Goal: Check status: Check status

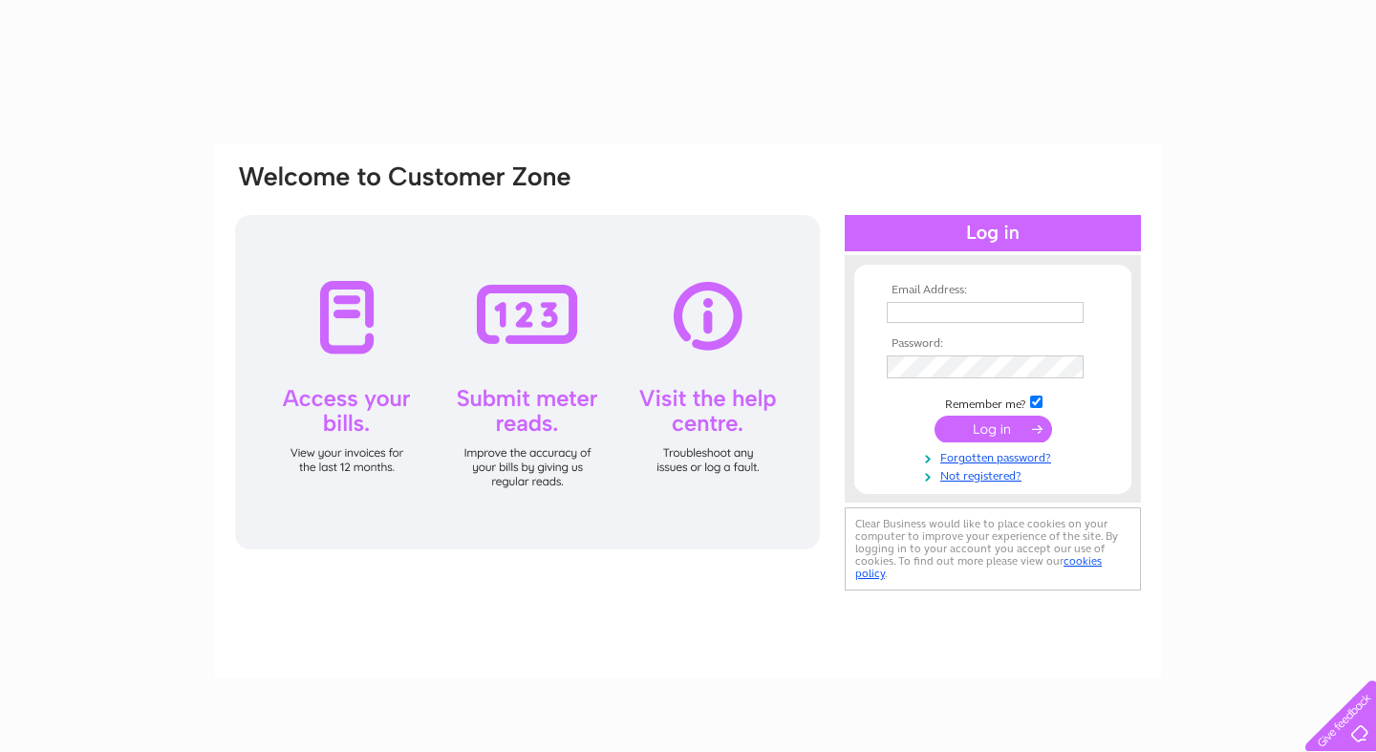
type input "[EMAIL_ADDRESS][DOMAIN_NAME]"
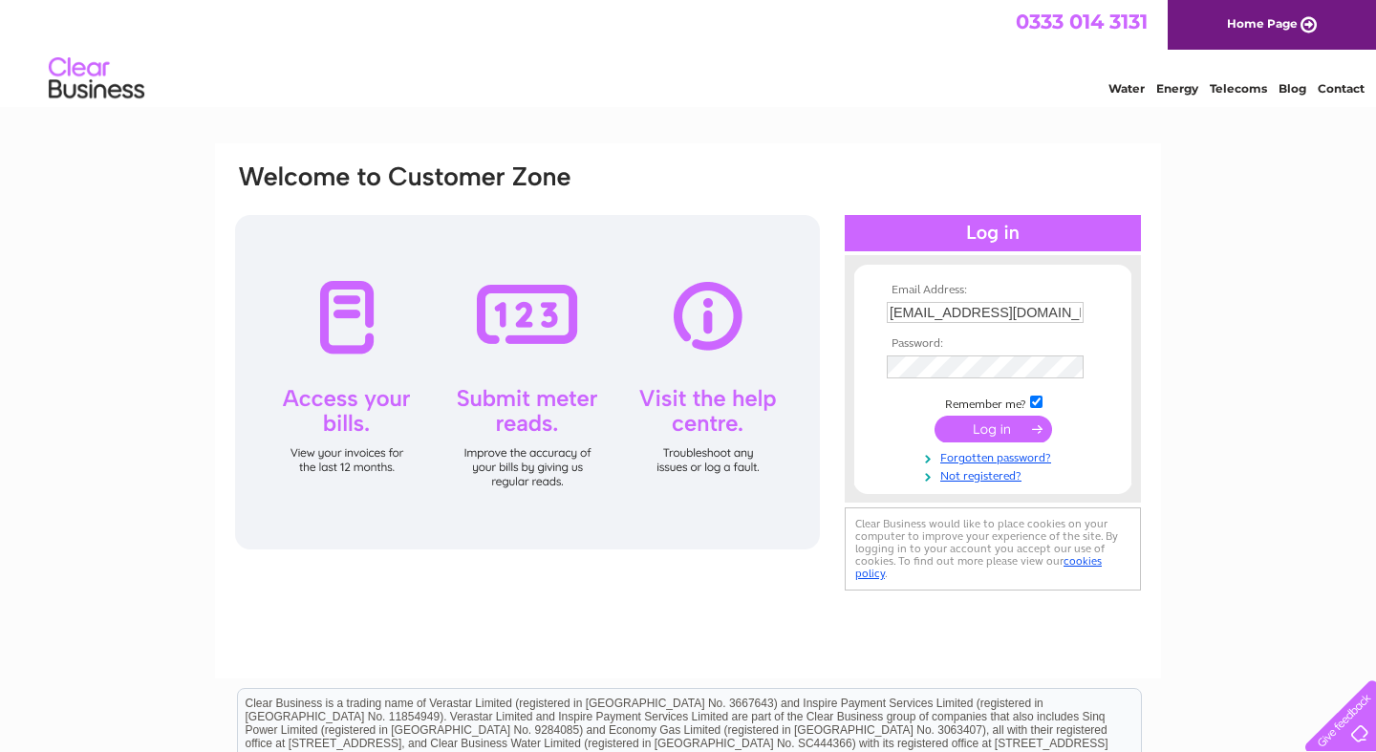
click at [976, 431] on input "submit" at bounding box center [994, 429] width 118 height 27
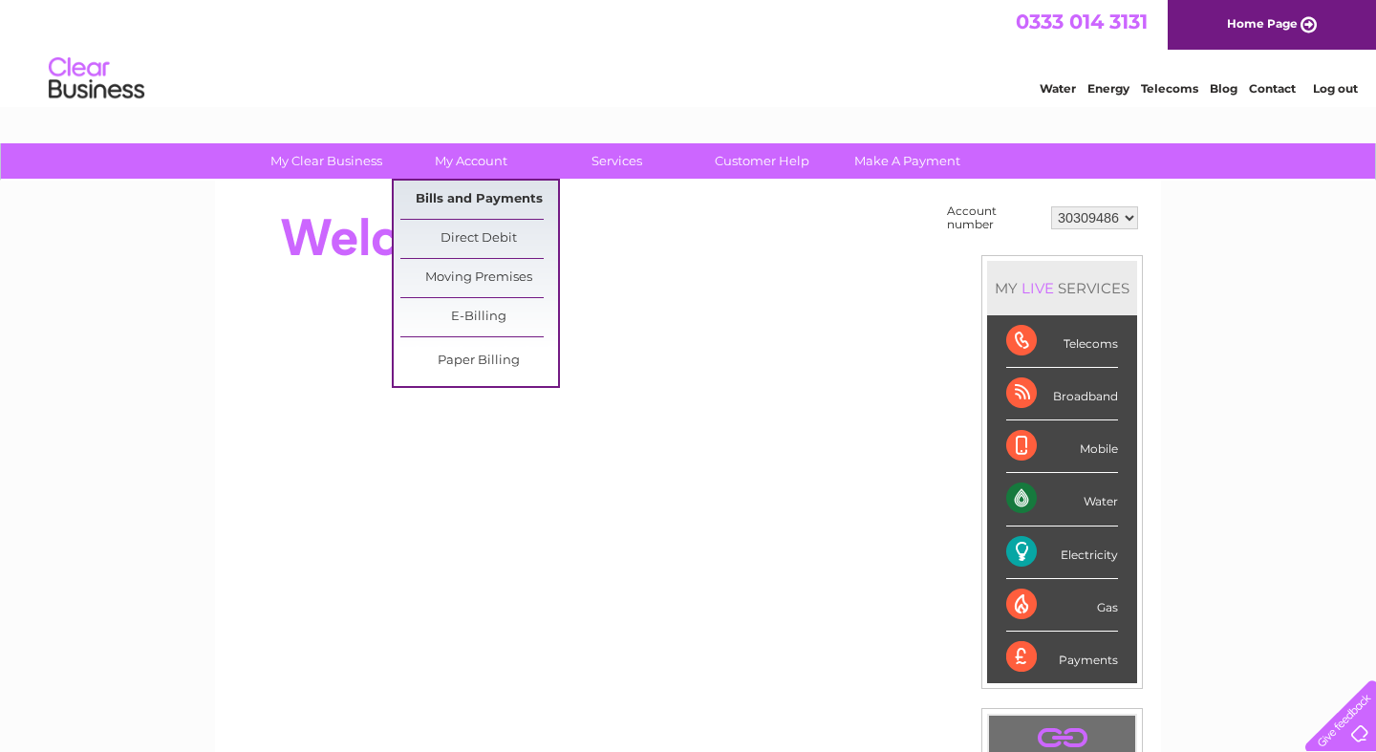
click at [477, 202] on link "Bills and Payments" at bounding box center [479, 200] width 158 height 38
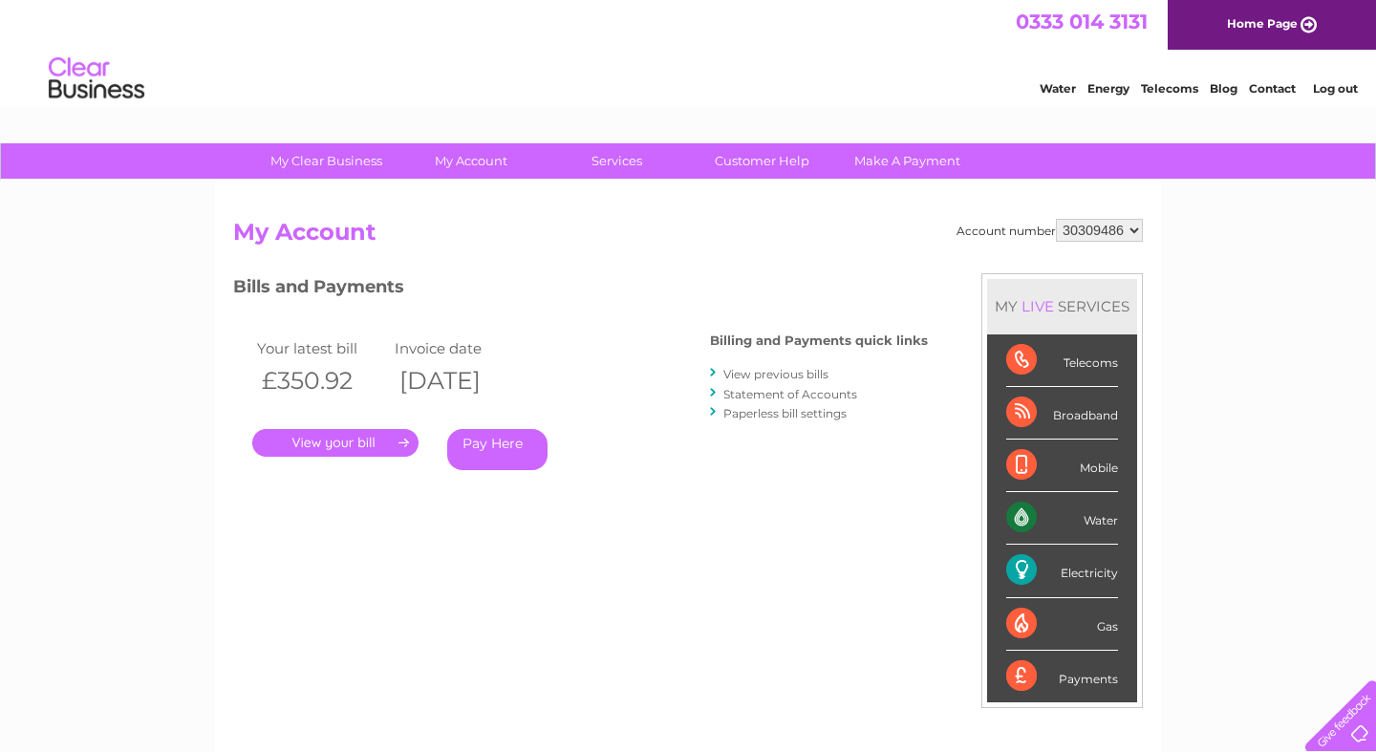
click at [320, 443] on link "." at bounding box center [335, 443] width 166 height 28
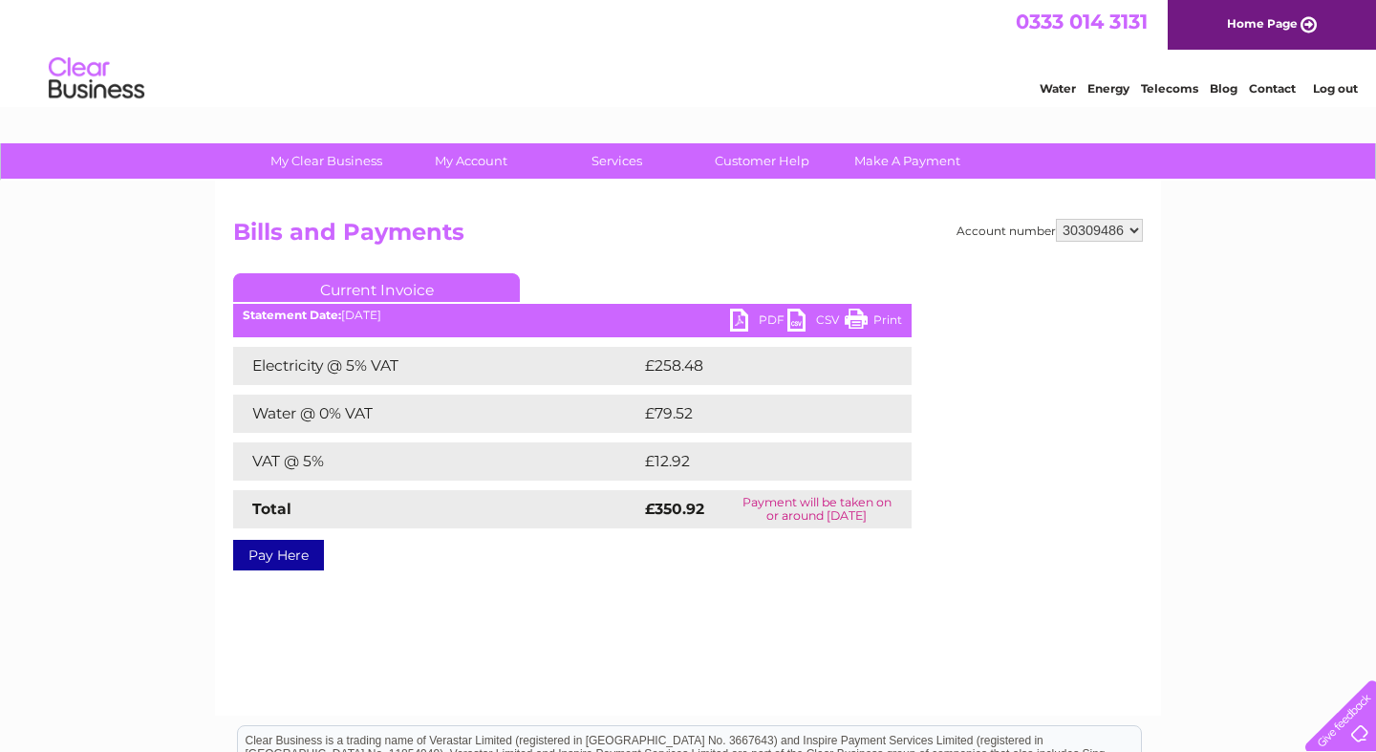
click at [748, 320] on link "PDF" at bounding box center [758, 323] width 57 height 28
